Goal: Task Accomplishment & Management: Use online tool/utility

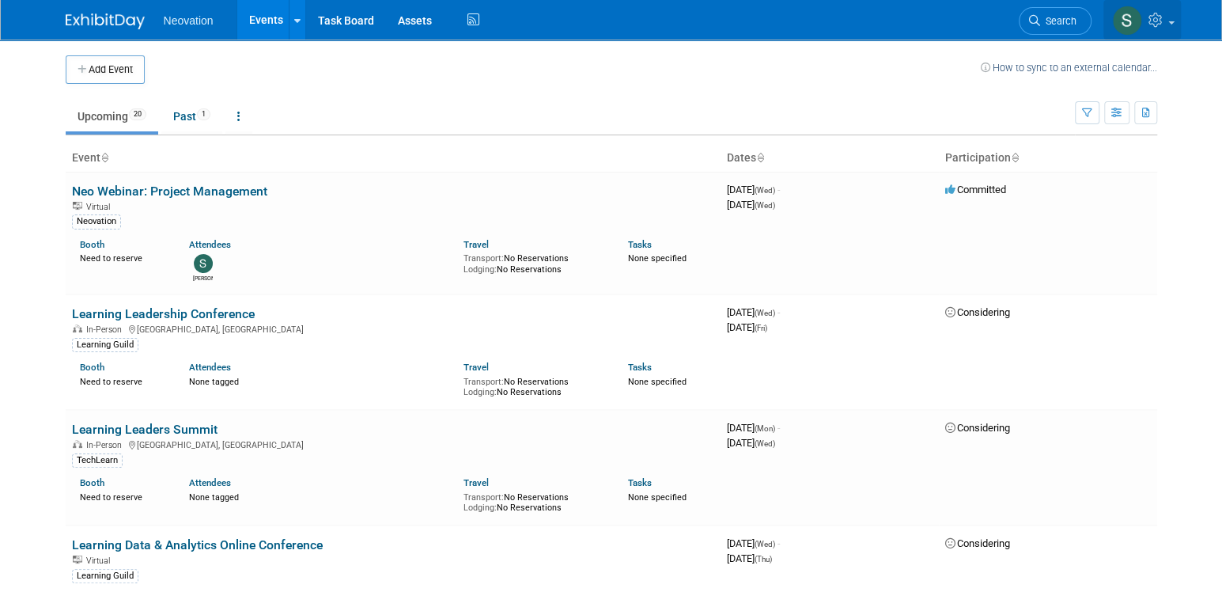
click at [1173, 21] on span at bounding box center [1171, 22] width 6 height 3
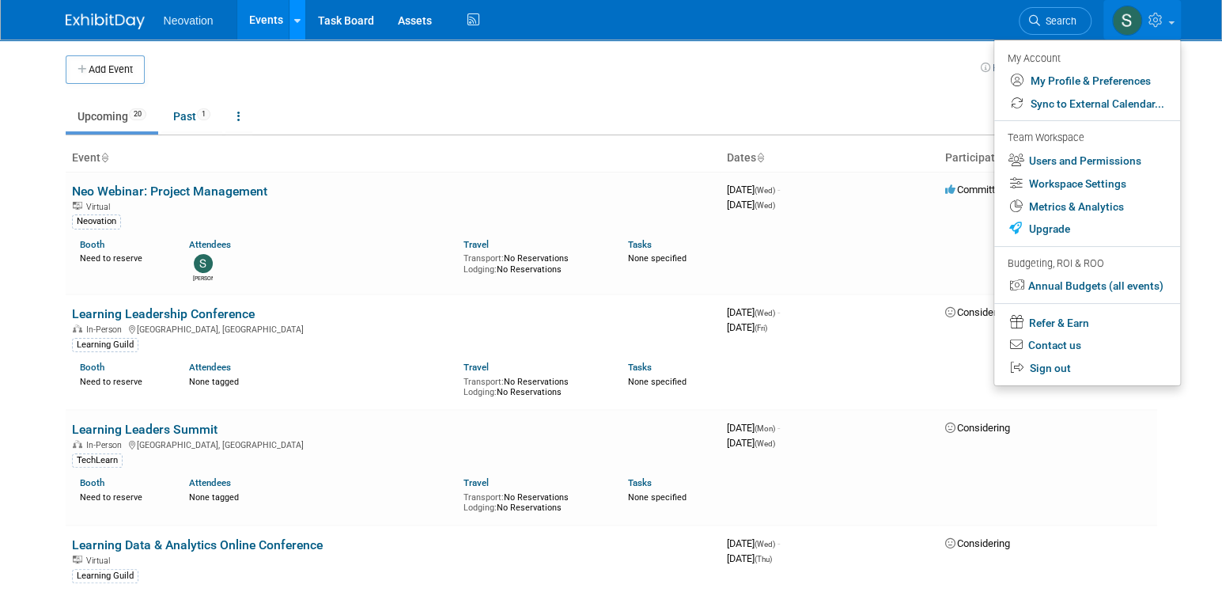
click at [297, 21] on icon at bounding box center [297, 21] width 6 height 10
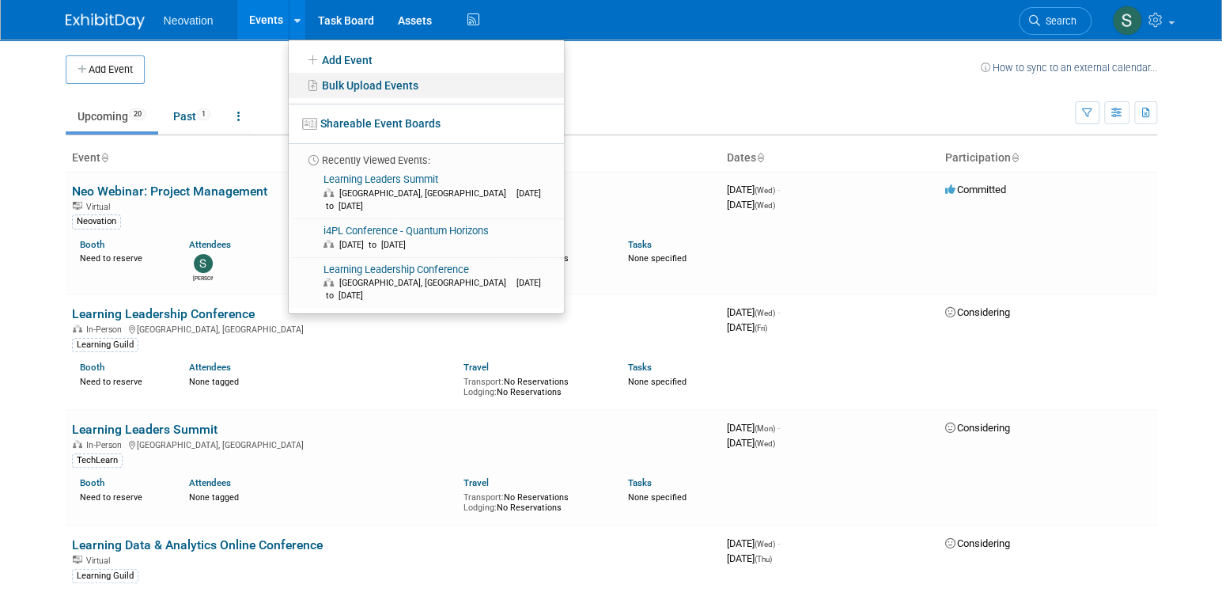
click at [365, 80] on link "Bulk Upload Events" at bounding box center [426, 85] width 275 height 25
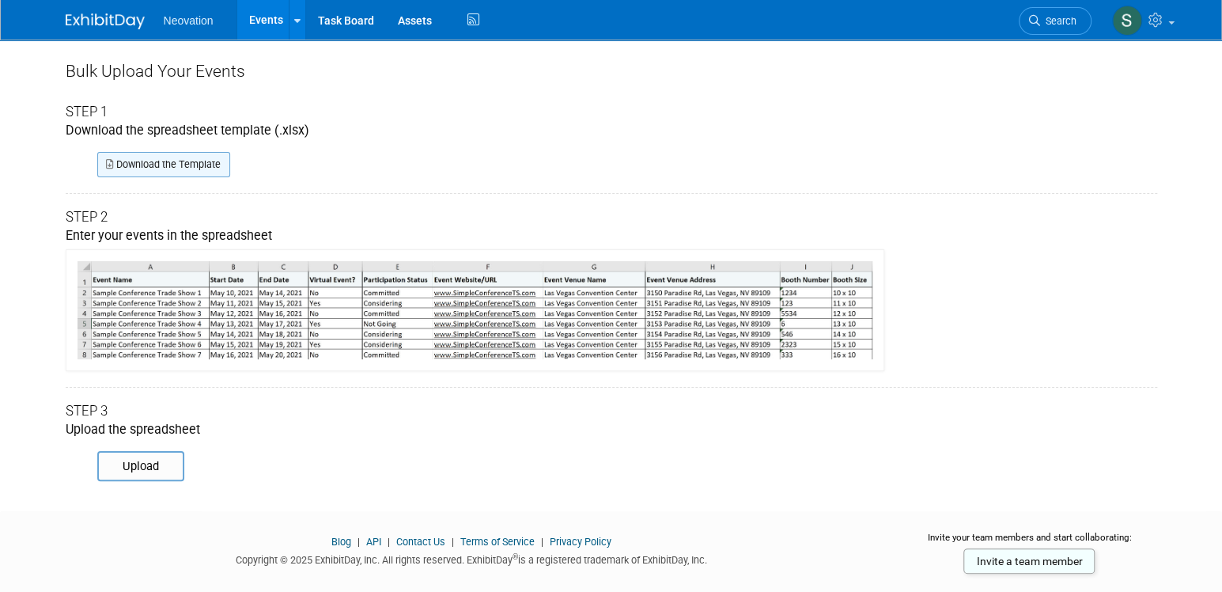
click at [178, 167] on link "Download the Template" at bounding box center [163, 164] width 133 height 25
click at [296, 25] on div at bounding box center [297, 20] width 6 height 16
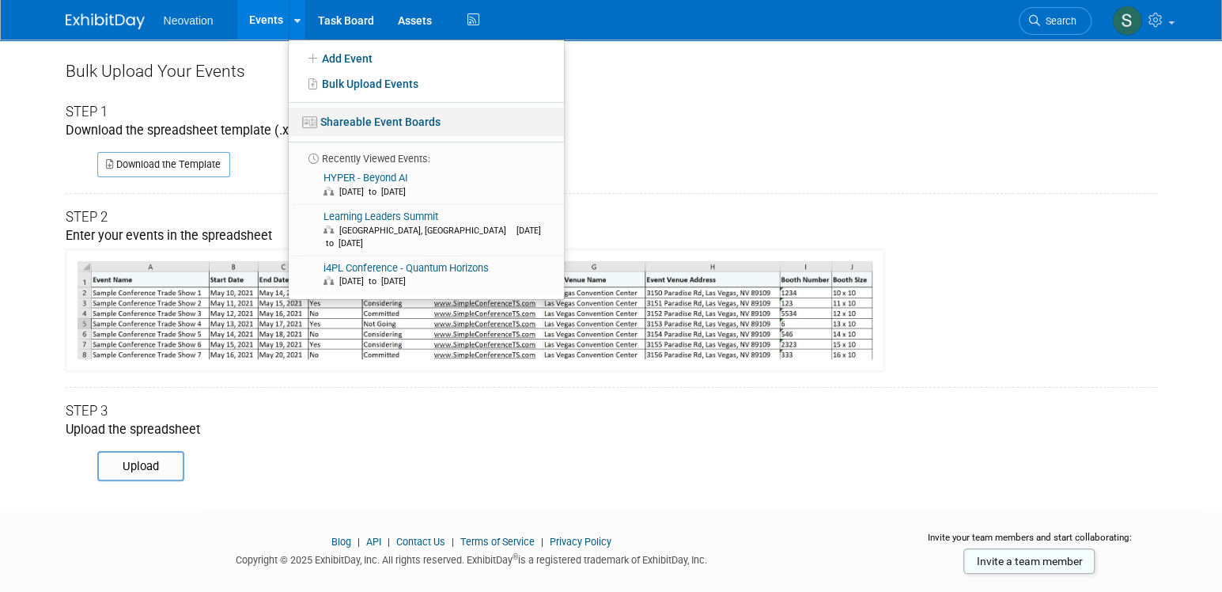
click at [346, 118] on link "Shareable Event Boards" at bounding box center [426, 122] width 275 height 28
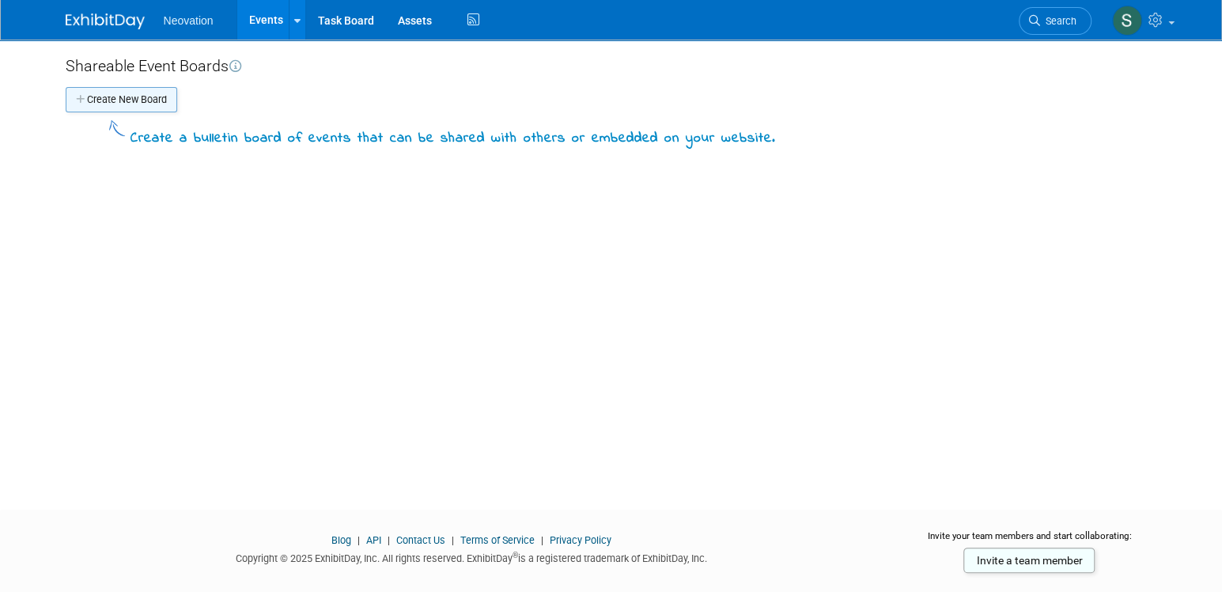
click at [131, 99] on button "Create New Board" at bounding box center [122, 99] width 112 height 25
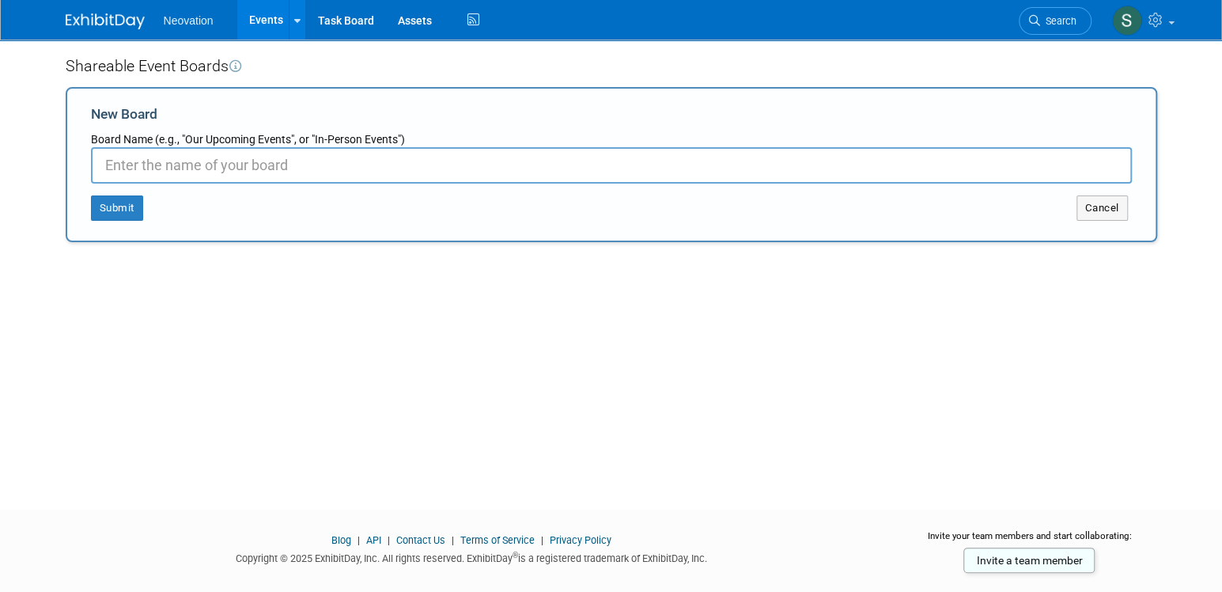
click at [292, 167] on input "New Board" at bounding box center [611, 165] width 1041 height 36
type input "Awards"
click at [127, 210] on button "Submit" at bounding box center [117, 207] width 52 height 25
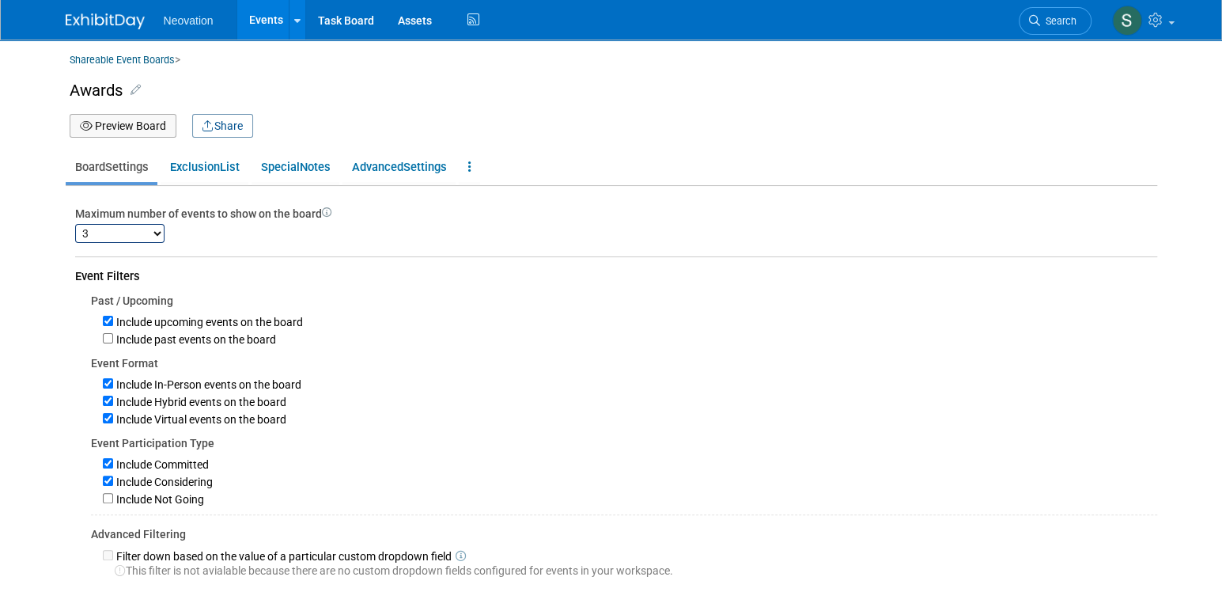
click at [327, 213] on icon at bounding box center [327, 213] width 10 height 10
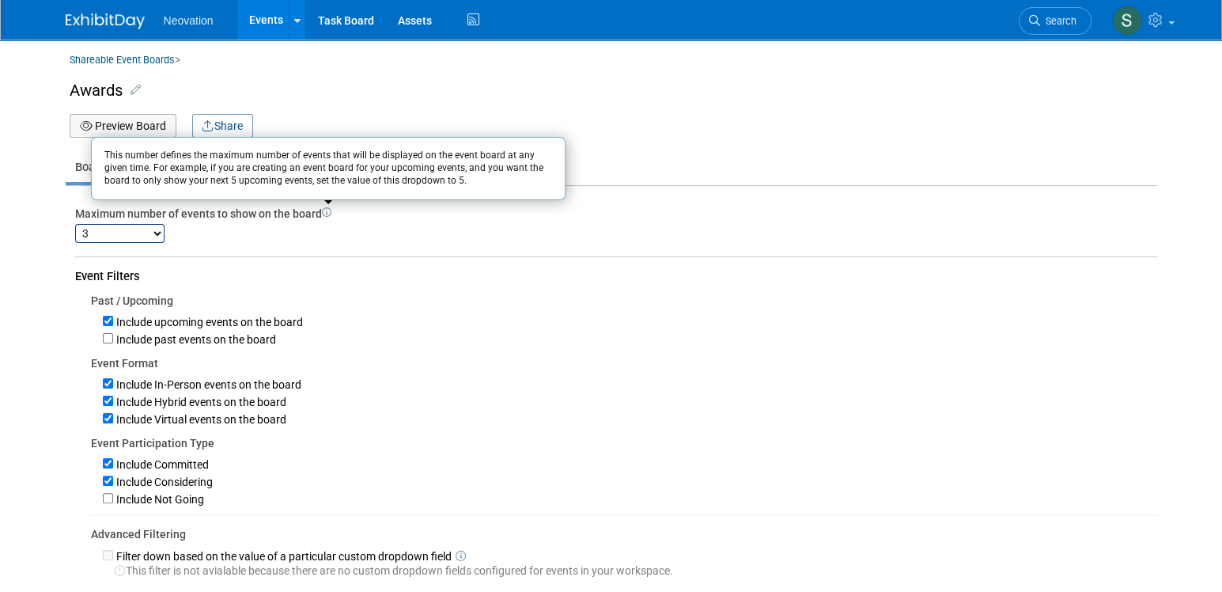
click at [158, 230] on select "1 2 3 4 5 6 7 8 9 10 11 12 13 14 15 16 17 18 19 20 21 22 23 24 25 26 27 28 29 3…" at bounding box center [119, 233] width 89 height 19
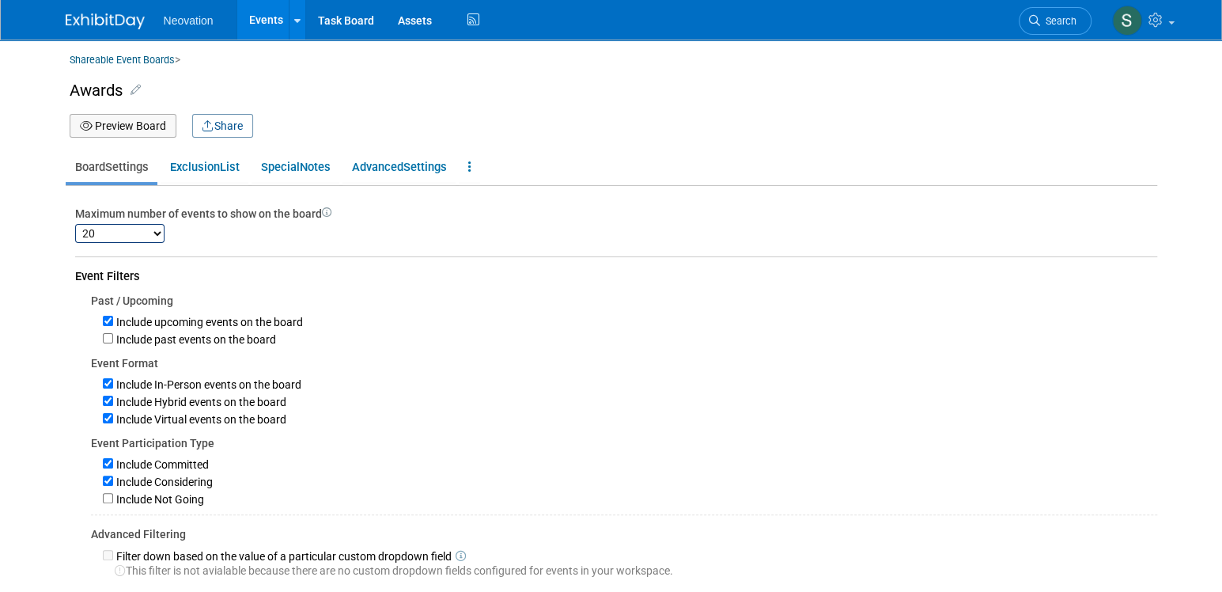
click at [75, 224] on select "1 2 3 4 5 6 7 8 9 10 11 12 13 14 15 16 17 18 19 20 21 22 23 24 25 26 27 28 29 3…" at bounding box center [119, 233] width 89 height 19
select select "3"
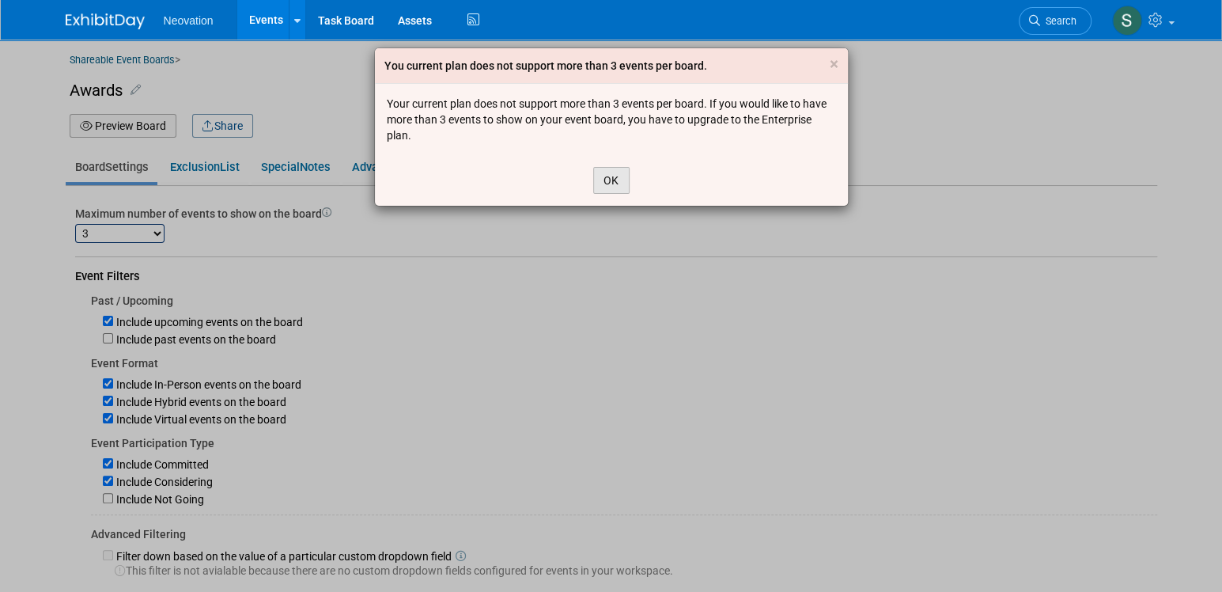
click at [611, 180] on button "OK" at bounding box center [611, 180] width 36 height 27
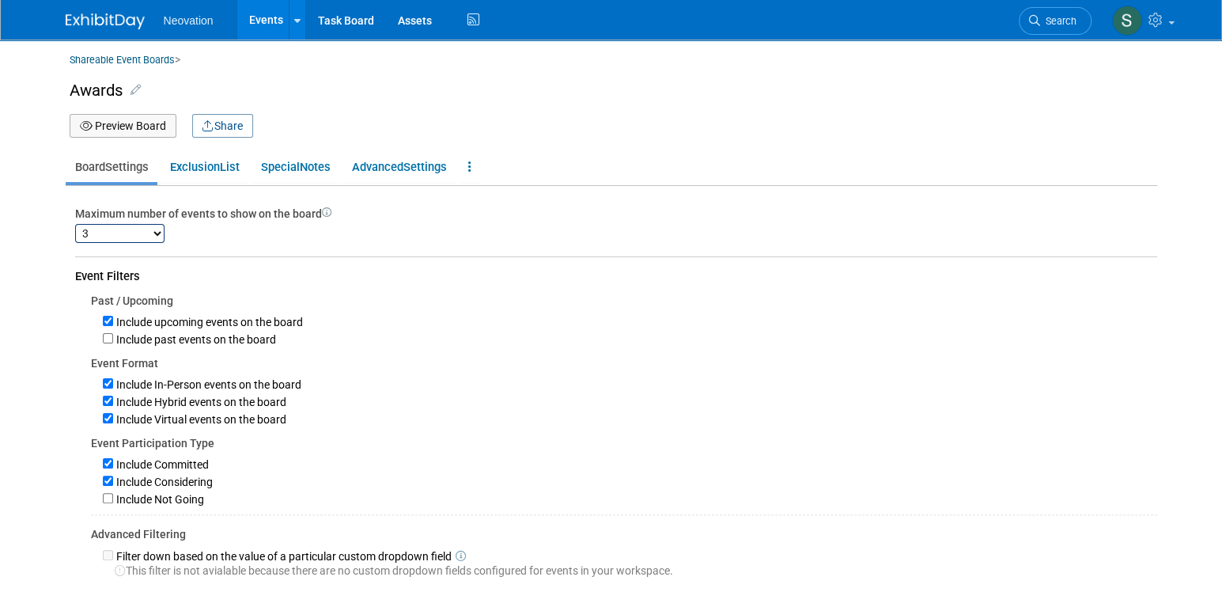
click at [124, 123] on button "Preview Board" at bounding box center [123, 126] width 107 height 24
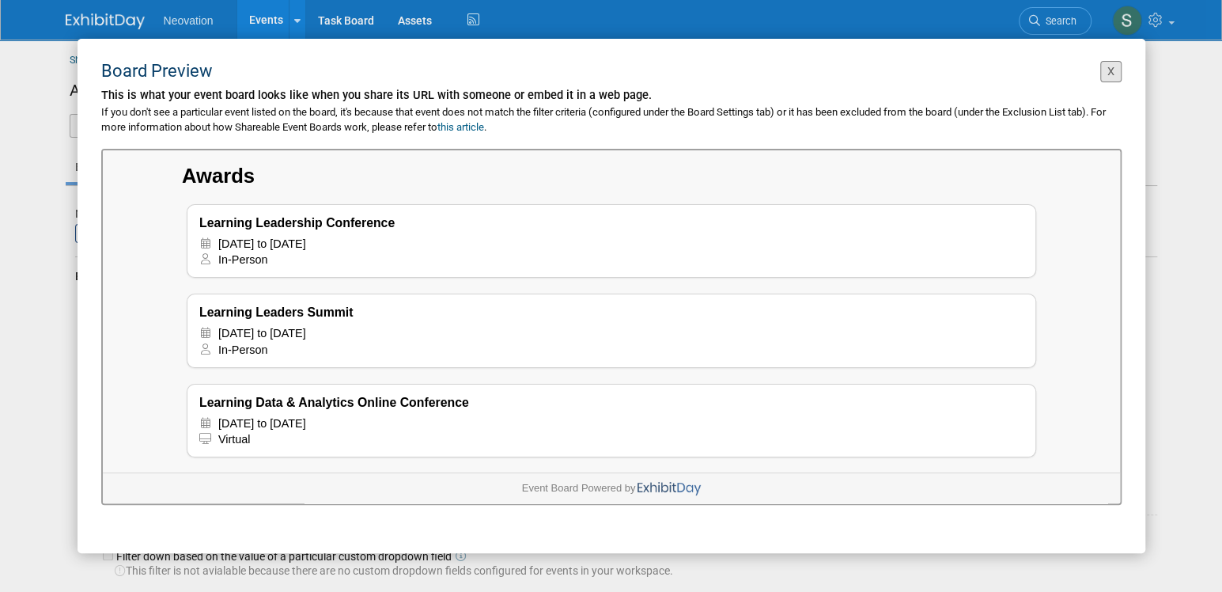
click at [1104, 73] on button "X" at bounding box center [1110, 71] width 21 height 21
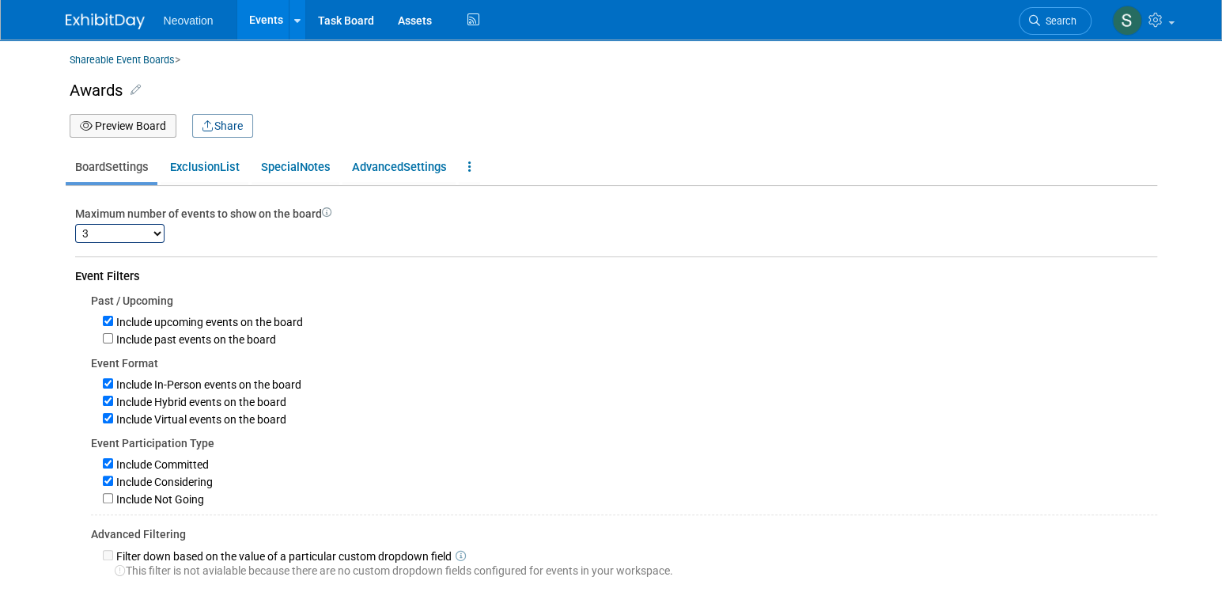
click at [131, 90] on icon at bounding box center [136, 89] width 10 height 11
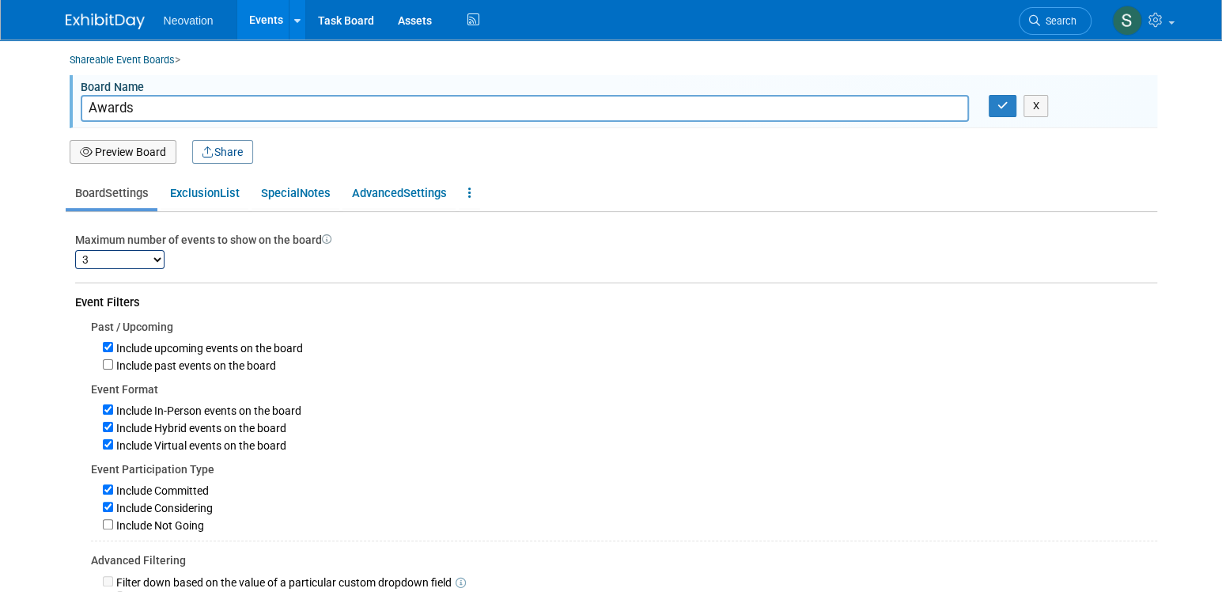
drag, startPoint x: 158, startPoint y: 110, endPoint x: 82, endPoint y: 112, distance: 76.0
click at [82, 112] on input "Awards" at bounding box center [525, 108] width 888 height 27
click at [291, 302] on div "Event Filters" at bounding box center [616, 302] width 1082 height 17
drag, startPoint x: 160, startPoint y: 108, endPoint x: 78, endPoint y: 109, distance: 81.5
click at [78, 109] on div "Awards" at bounding box center [521, 108] width 888 height 27
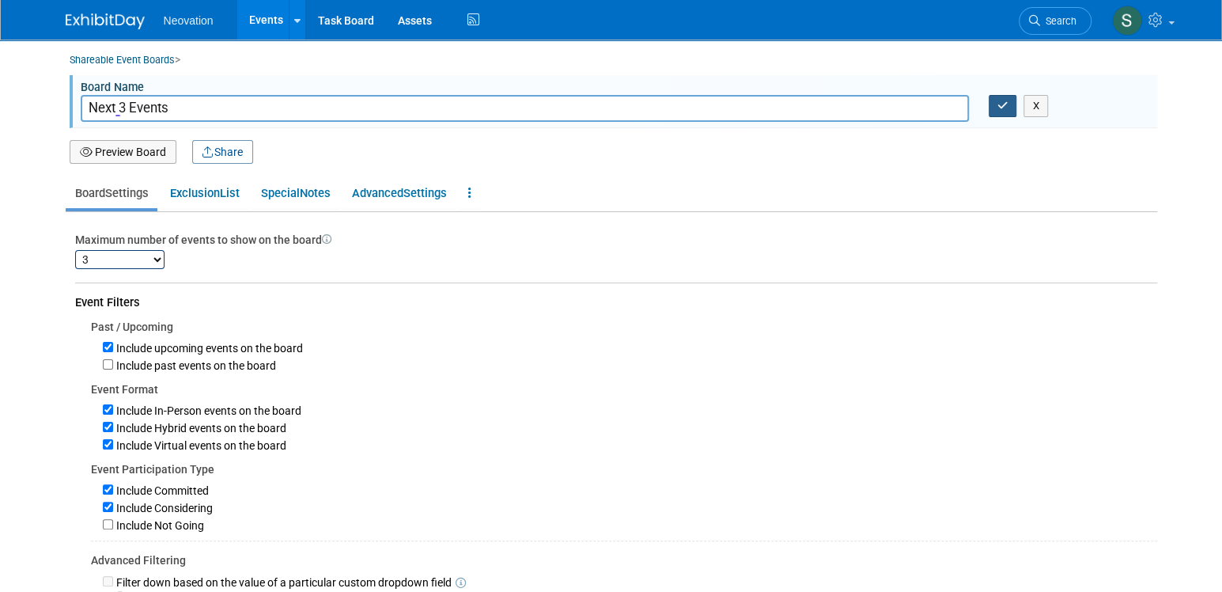
type input "Next 3 Events"
click at [1003, 111] on button "button" at bounding box center [1003, 106] width 28 height 22
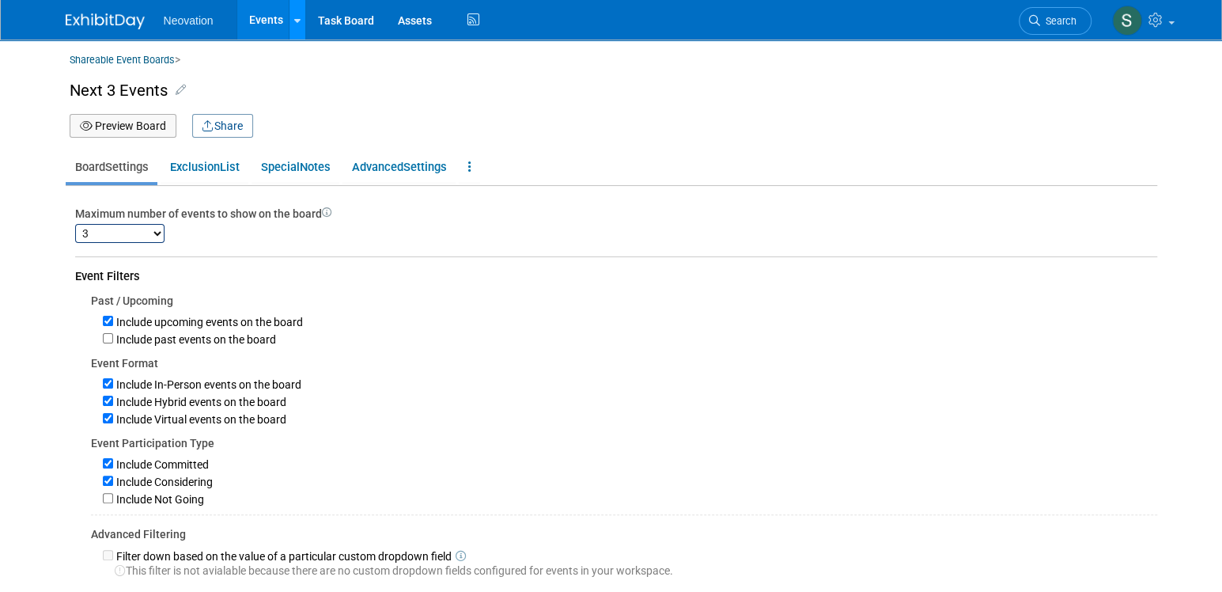
click at [290, 23] on link at bounding box center [297, 20] width 17 height 40
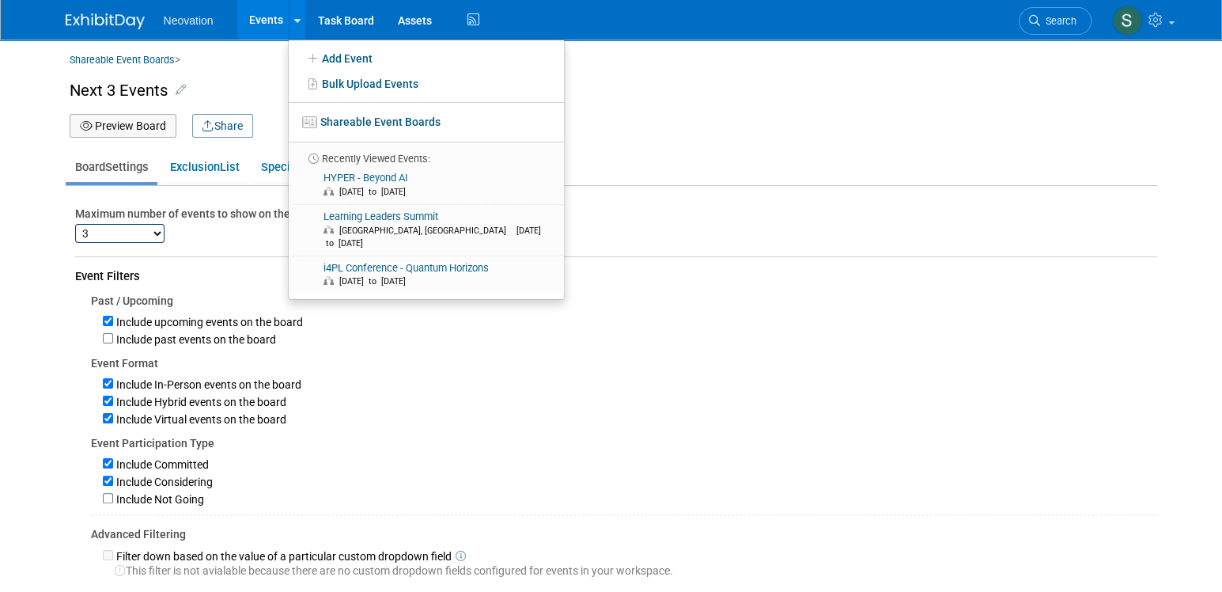
click at [666, 146] on div "Shareable Event Boards > Next 3 Events Board Name Next 3 Events X Preview Board…" at bounding box center [611, 398] width 1115 height 716
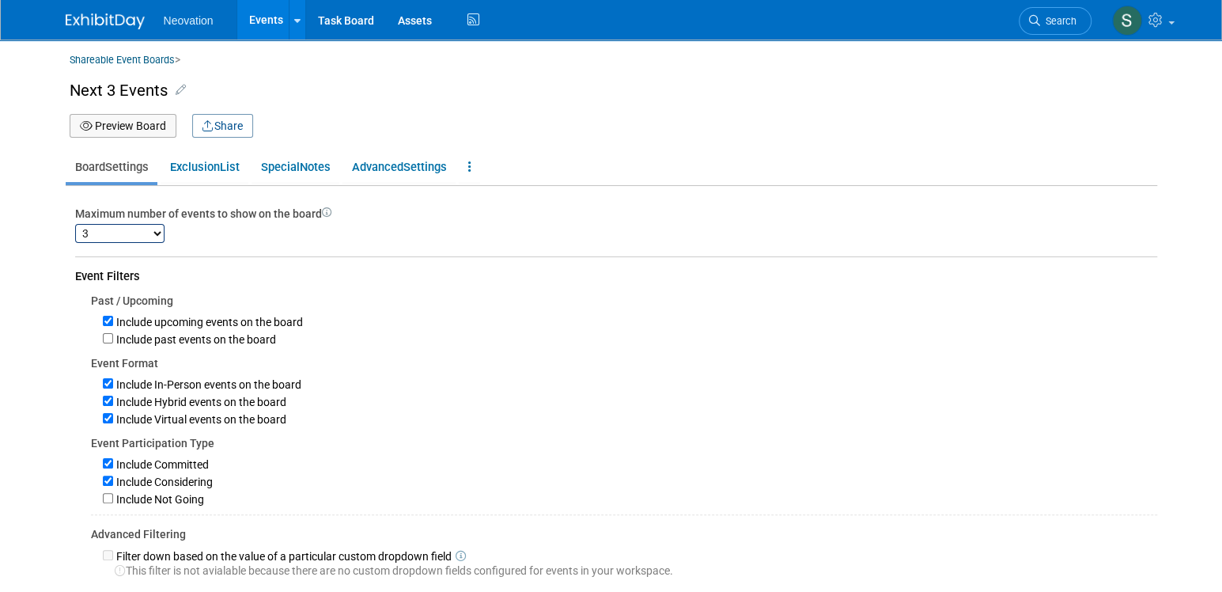
click at [259, 28] on link "Events" at bounding box center [266, 20] width 58 height 40
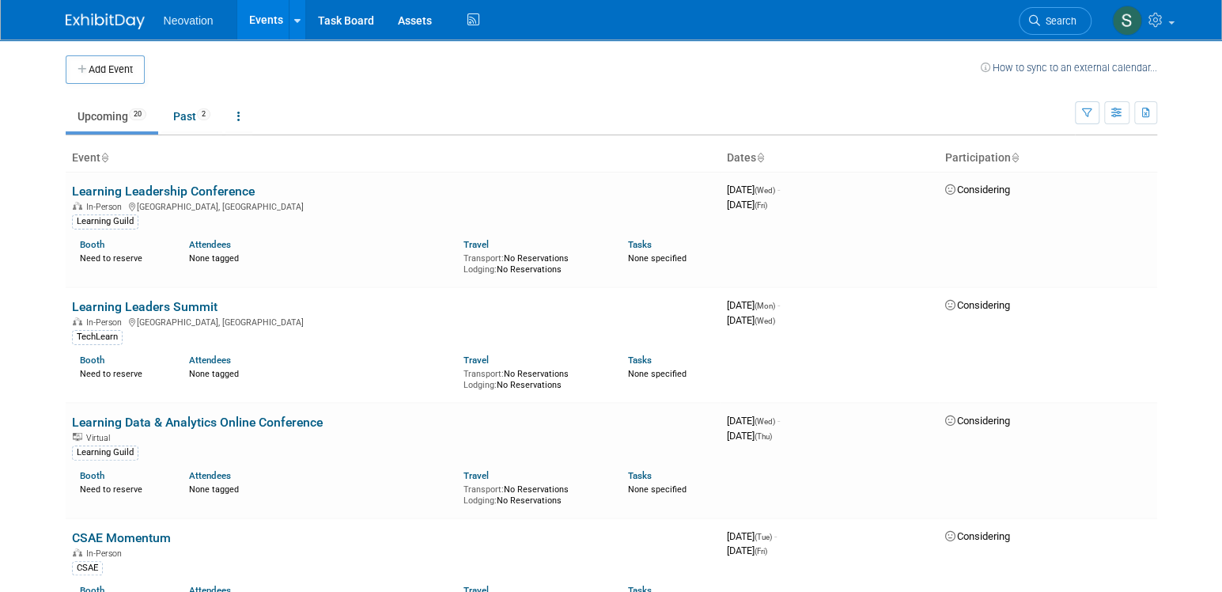
click at [1173, 359] on body "Neovation Events Add Event Bulk Upload Events Shareable Event Boards Recently V…" at bounding box center [611, 296] width 1222 height 592
